Goal: Navigation & Orientation: Find specific page/section

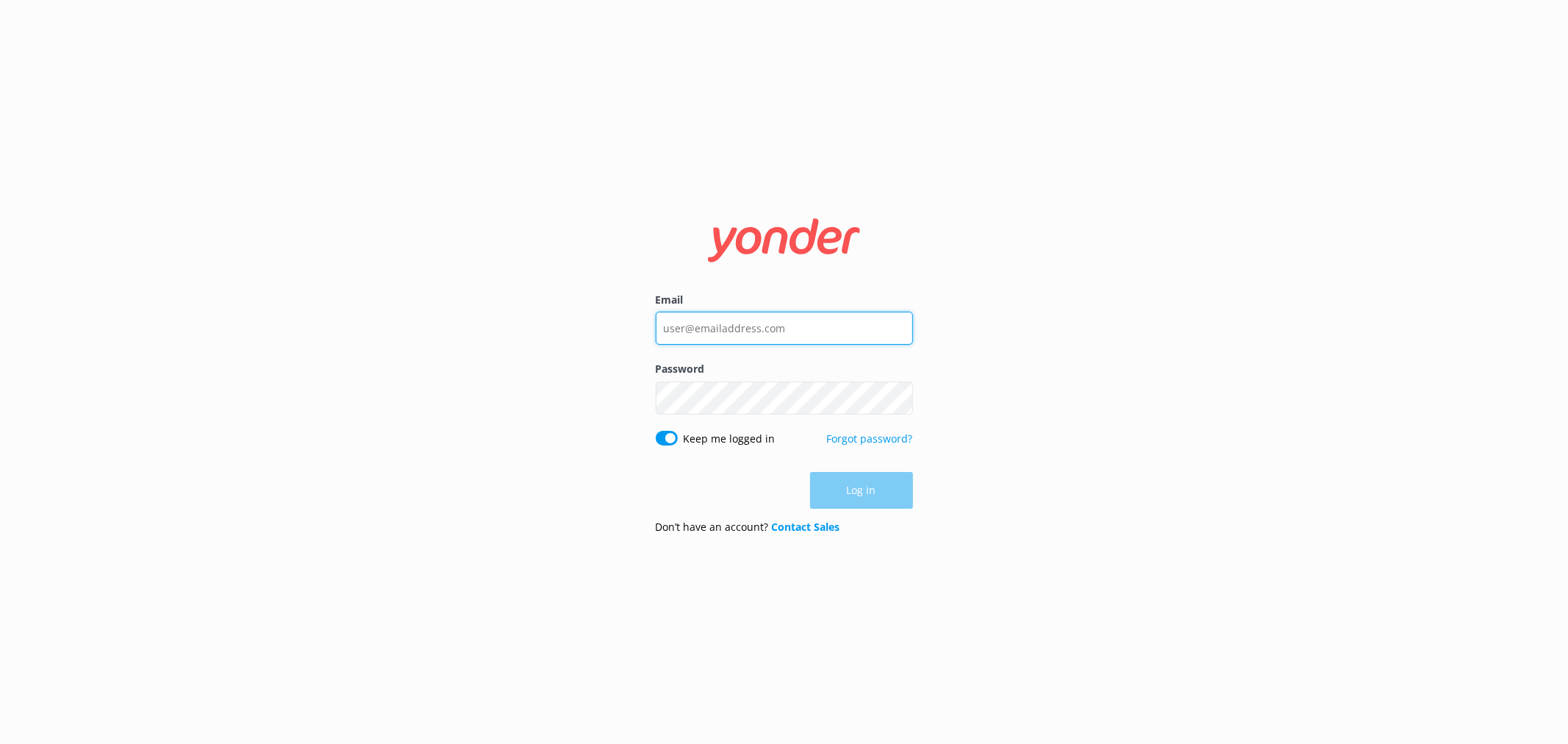
type input "[EMAIL_ADDRESS][DOMAIN_NAME]"
click at [887, 504] on button "Log in" at bounding box center [861, 491] width 103 height 37
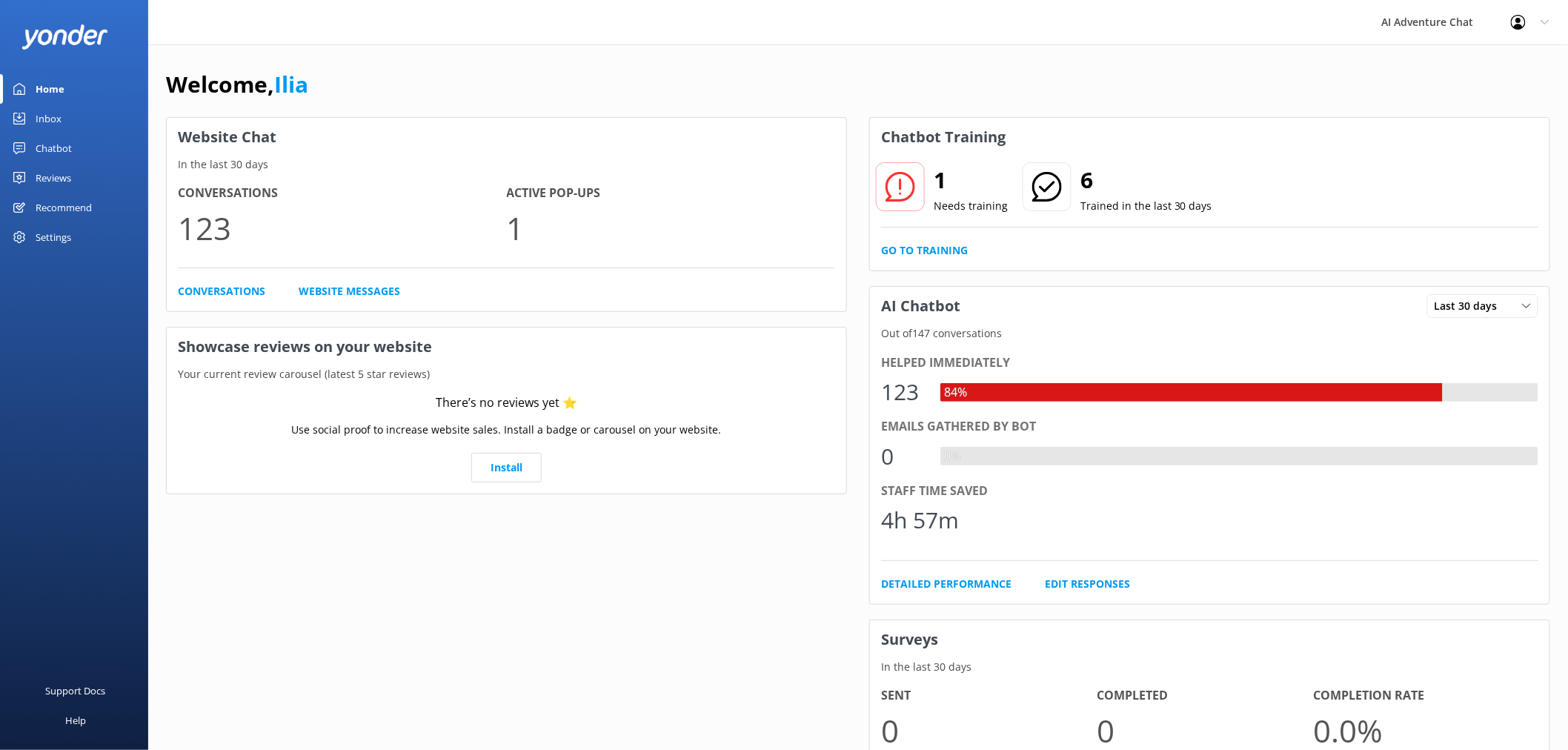
click at [50, 117] on div "Inbox" at bounding box center [49, 118] width 26 height 30
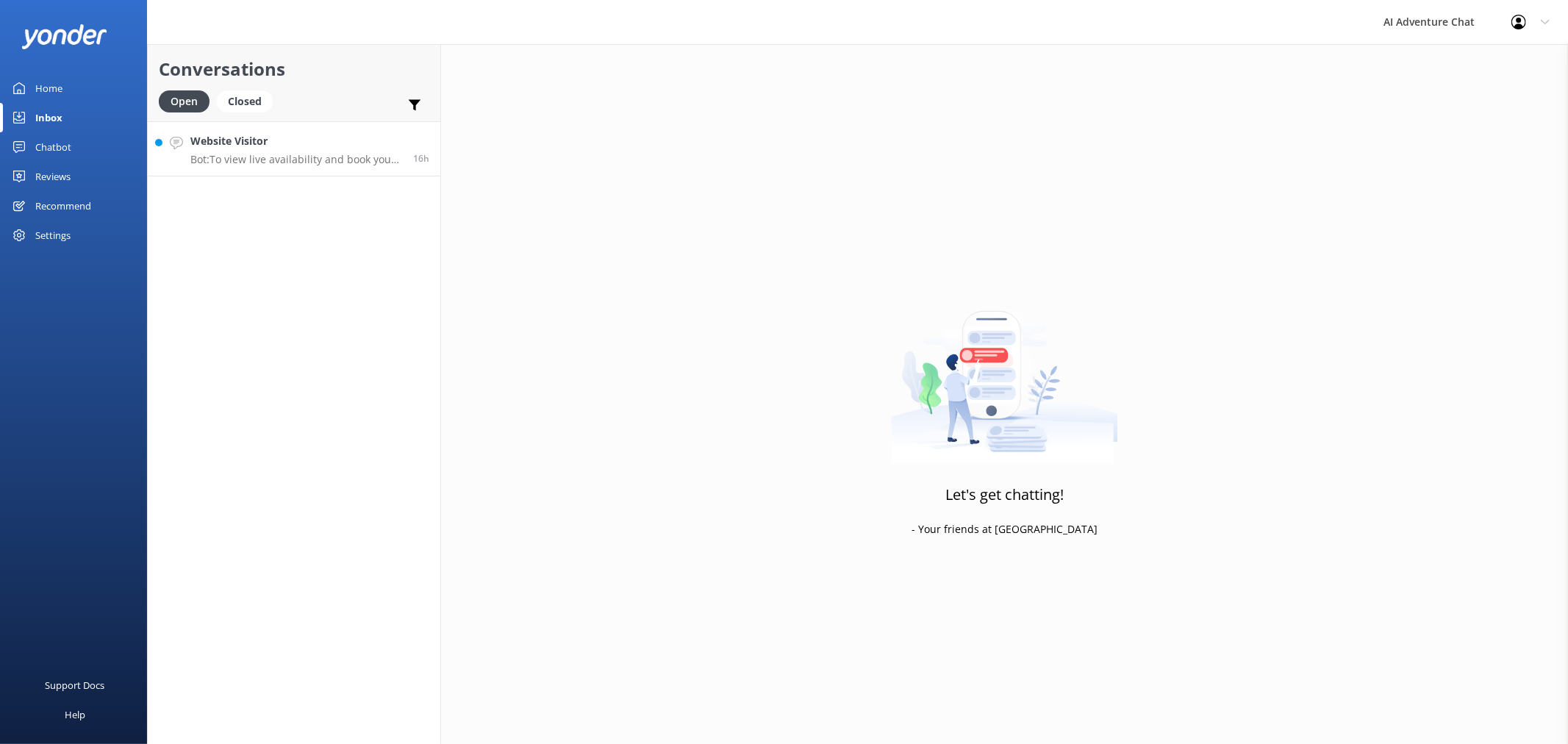
click at [259, 162] on p "Bot: To view live availability and book your river adventure online, please vis…" at bounding box center [296, 159] width 212 height 14
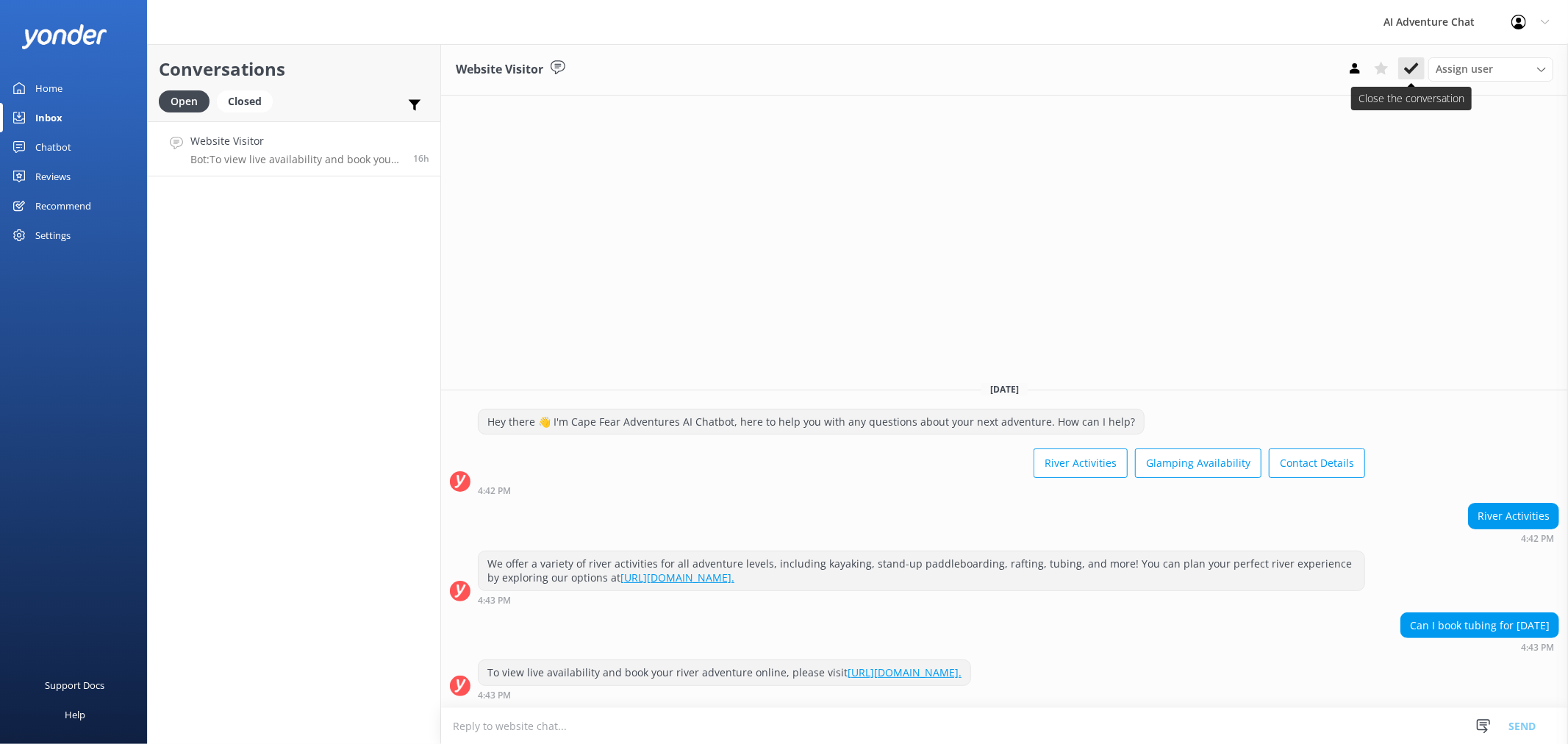
click at [1406, 69] on use at bounding box center [1412, 68] width 15 height 12
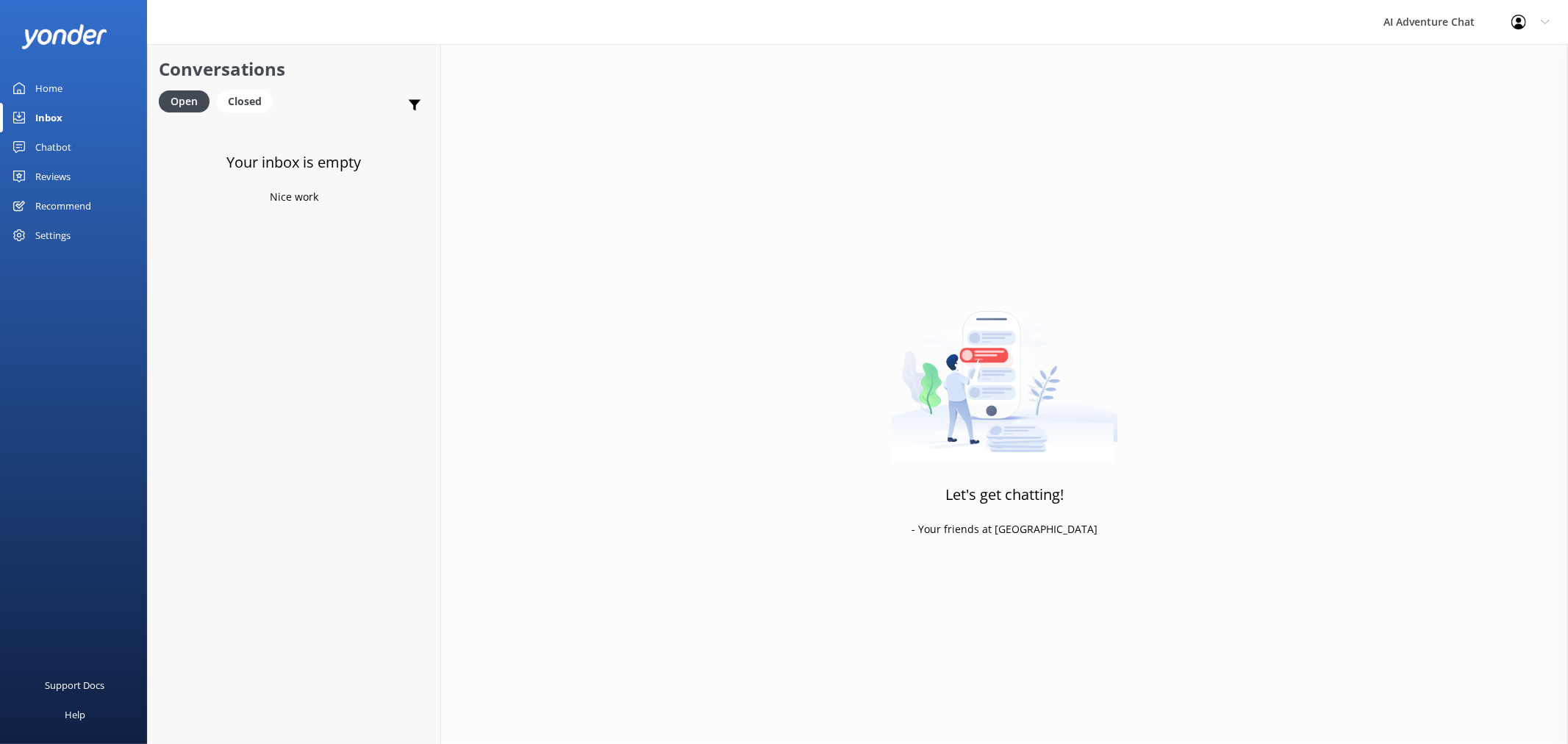
click at [56, 86] on div "Home" at bounding box center [49, 88] width 27 height 29
